Goal: Information Seeking & Learning: Learn about a topic

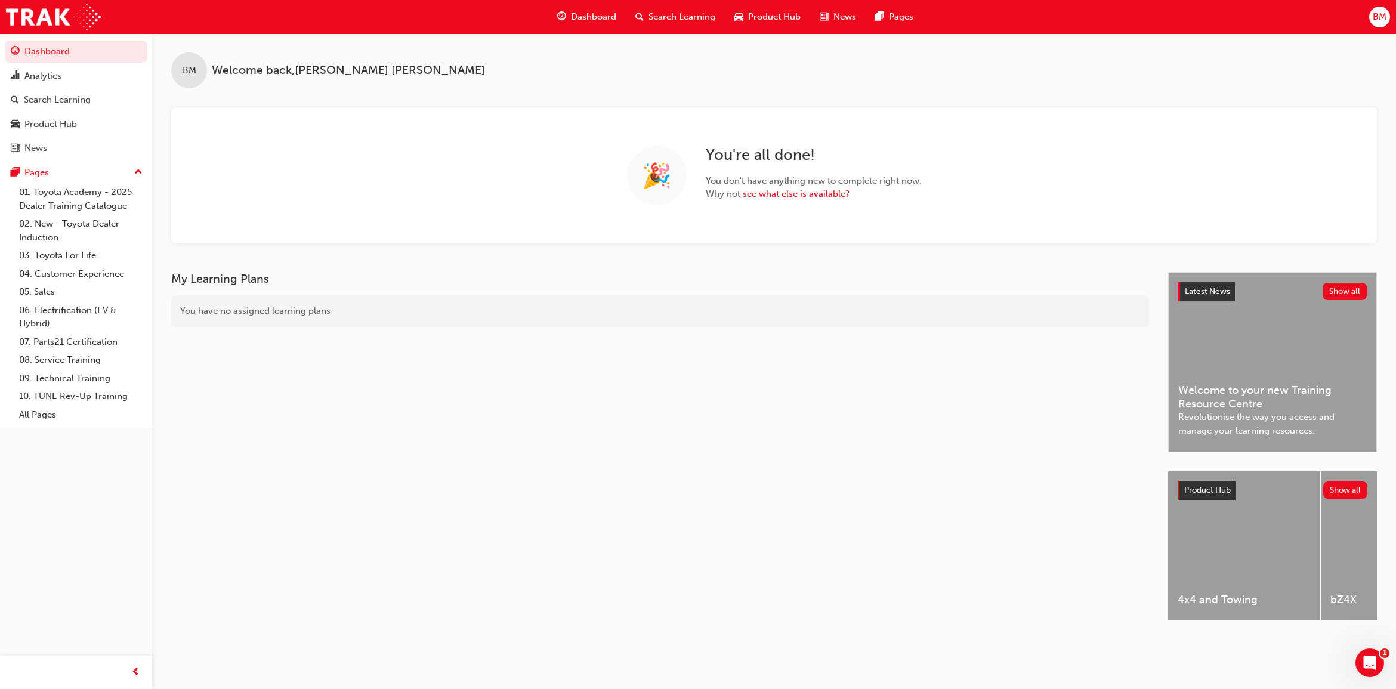
click at [671, 16] on span "Search Learning" at bounding box center [681, 17] width 67 height 14
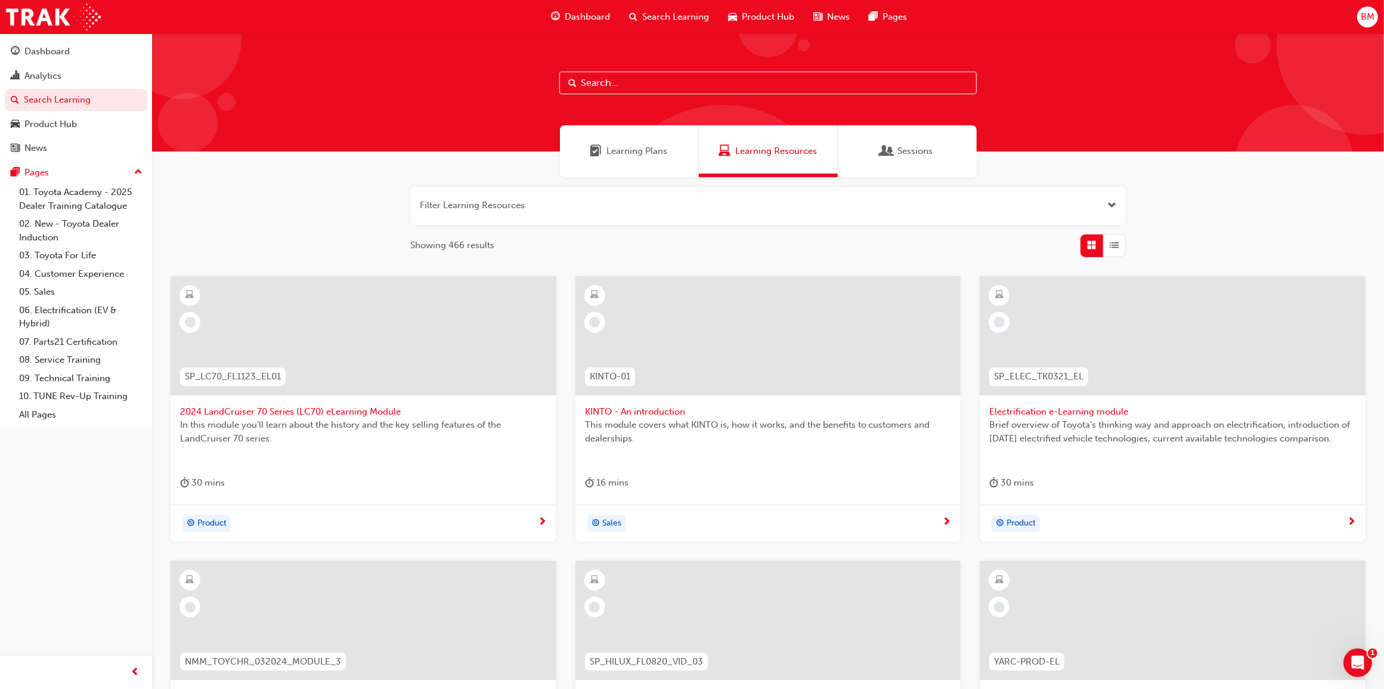
click at [630, 84] on input "text" at bounding box center [768, 83] width 418 height 23
type input "TFL"
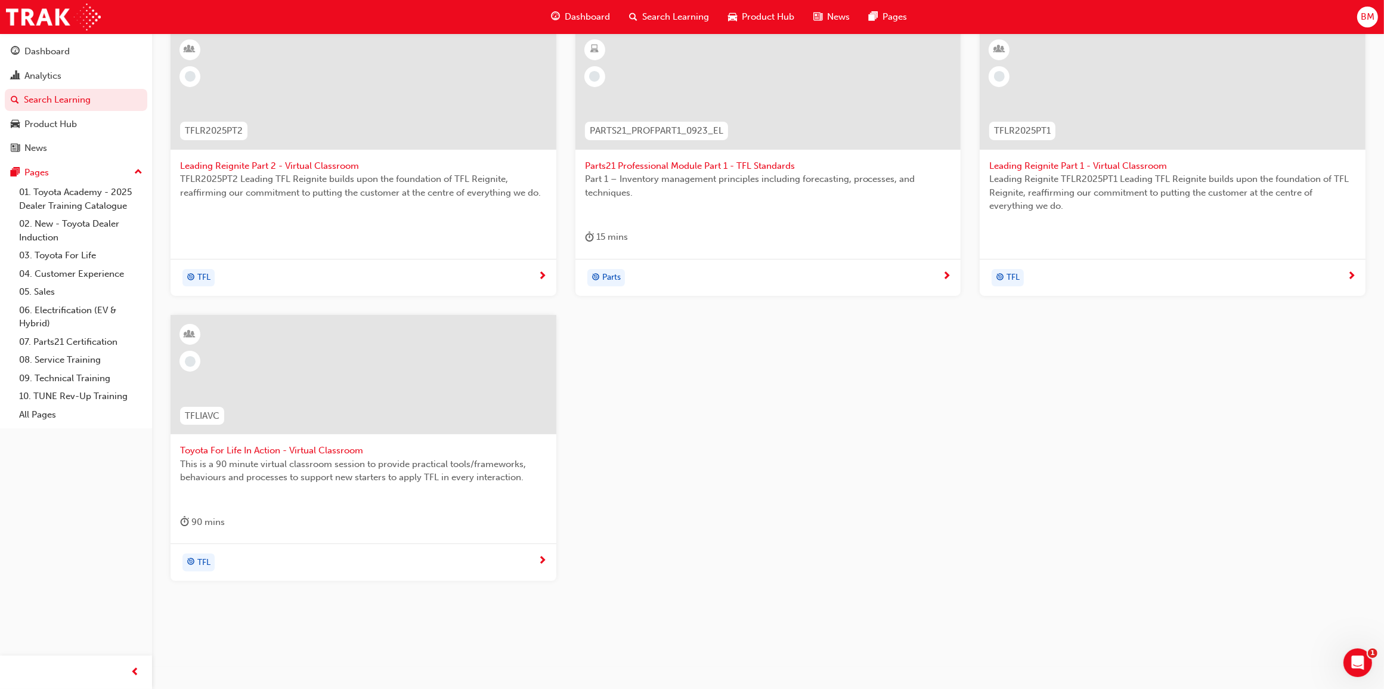
scroll to position [252, 0]
click at [354, 441] on span "Toyota For Life In Action - Virtual Classroom" at bounding box center [363, 445] width 367 height 14
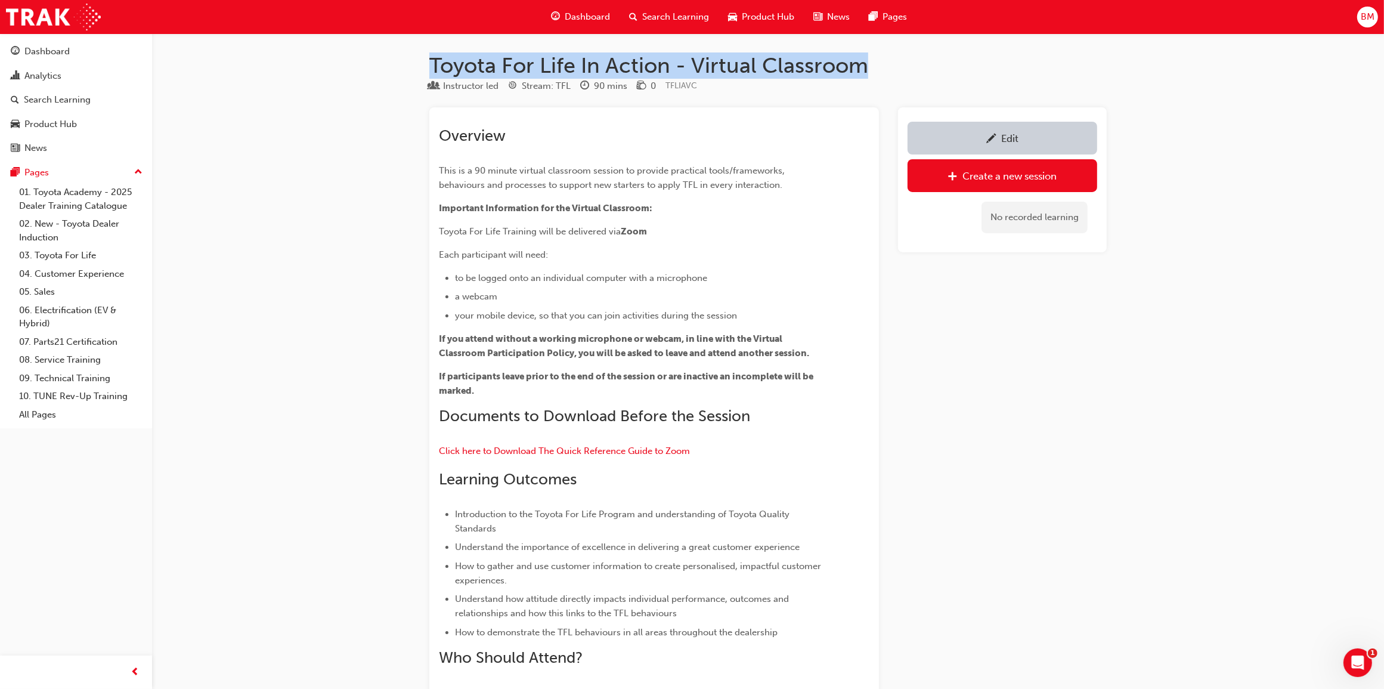
drag, startPoint x: 430, startPoint y: 64, endPoint x: 863, endPoint y: 72, distance: 433.1
click at [863, 72] on h1 "Toyota For Life In Action - Virtual Classroom" at bounding box center [768, 65] width 678 height 26
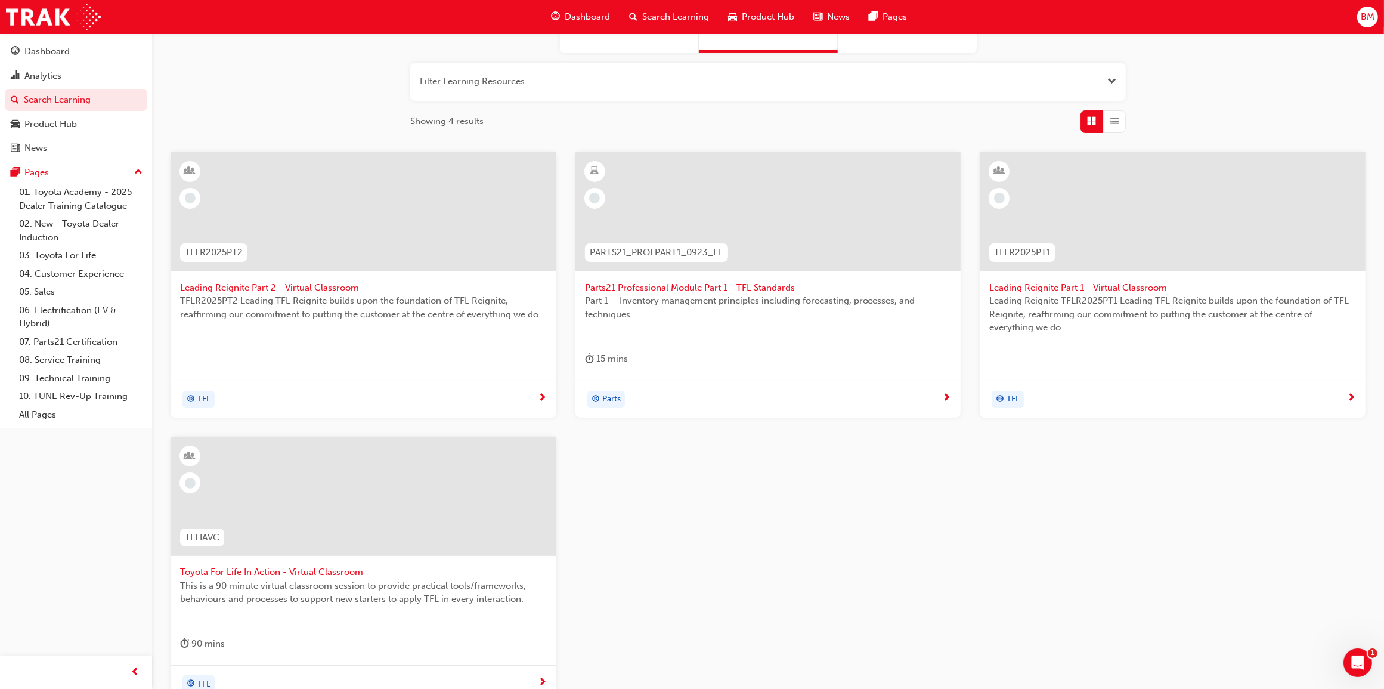
scroll to position [92, 0]
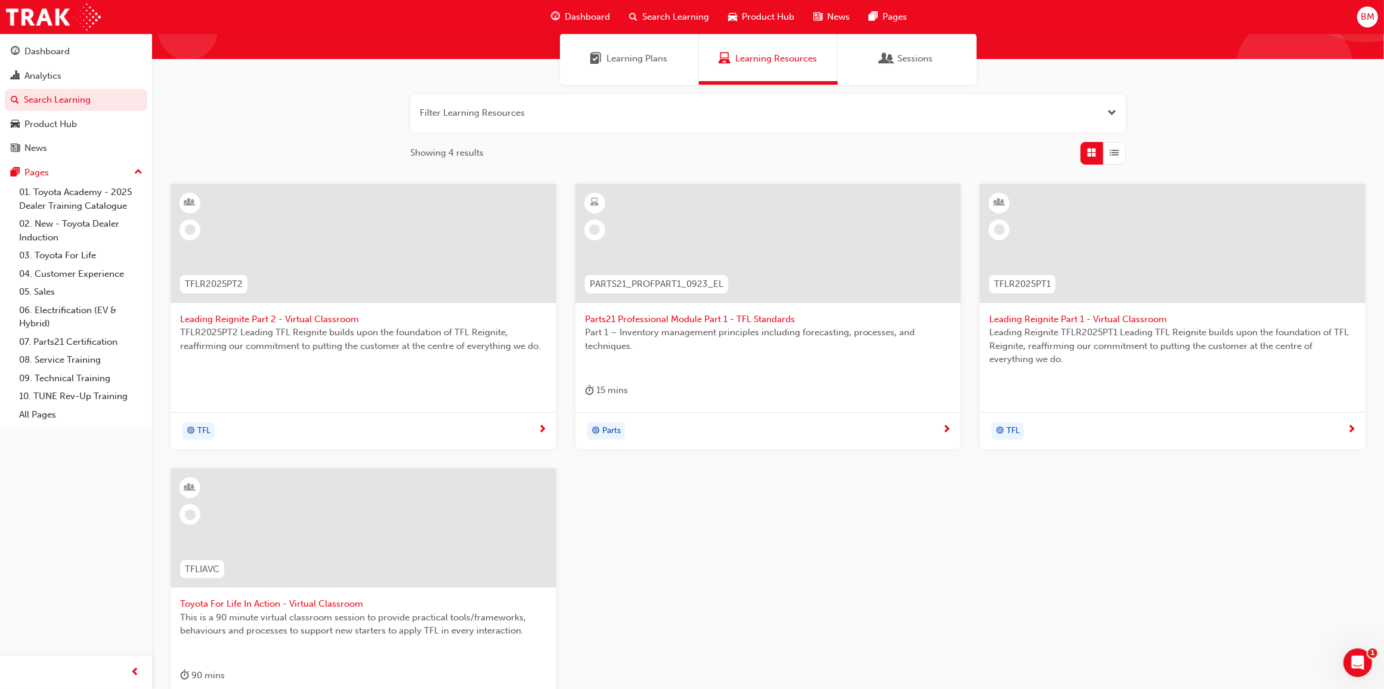
click at [365, 598] on span "Toyota For Life In Action - Virtual Classroom" at bounding box center [363, 604] width 367 height 14
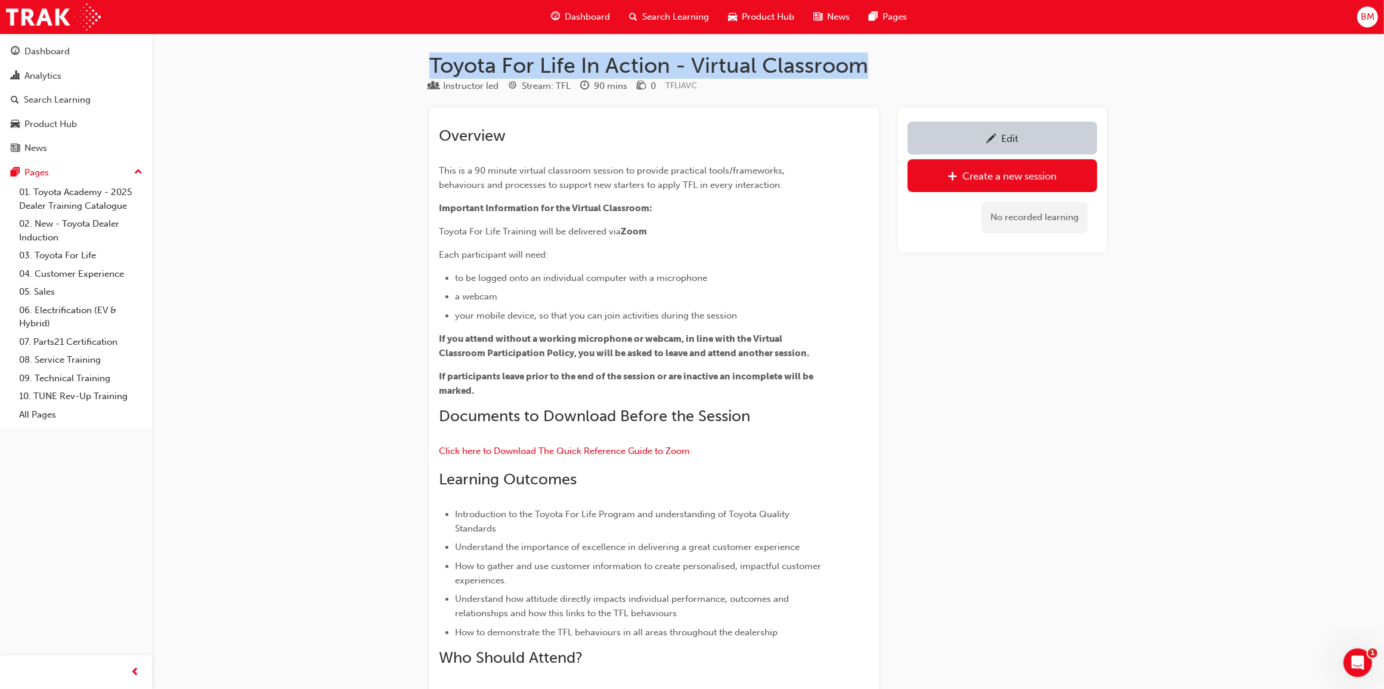
drag, startPoint x: 867, startPoint y: 64, endPoint x: 423, endPoint y: 45, distance: 443.6
copy h1 "Toyota For Life In Action - Virtual Classroom"
